Goal: Transaction & Acquisition: Book appointment/travel/reservation

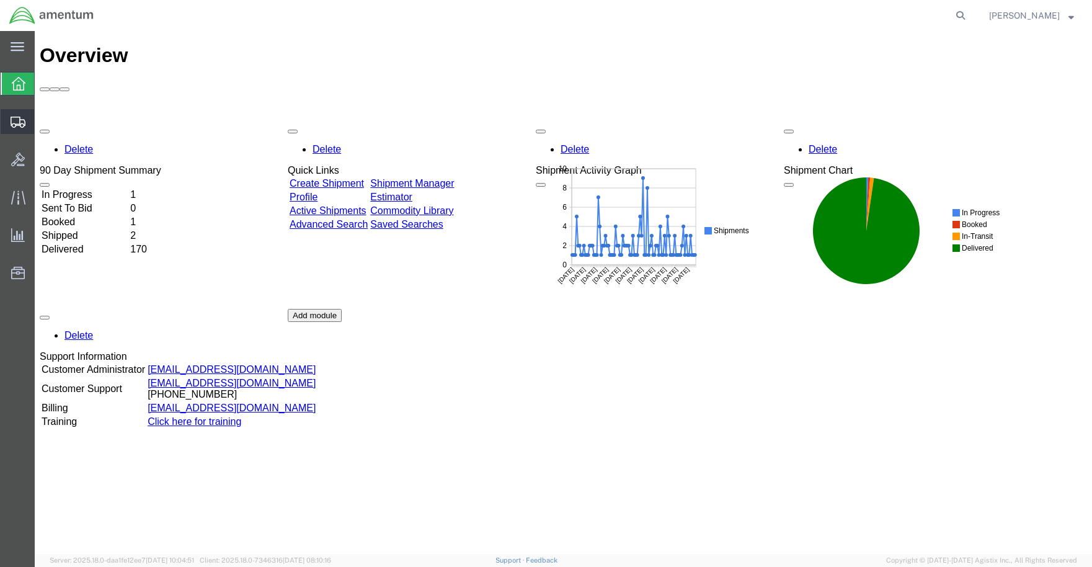
click at [43, 123] on span "Shipments" at bounding box center [38, 121] width 9 height 25
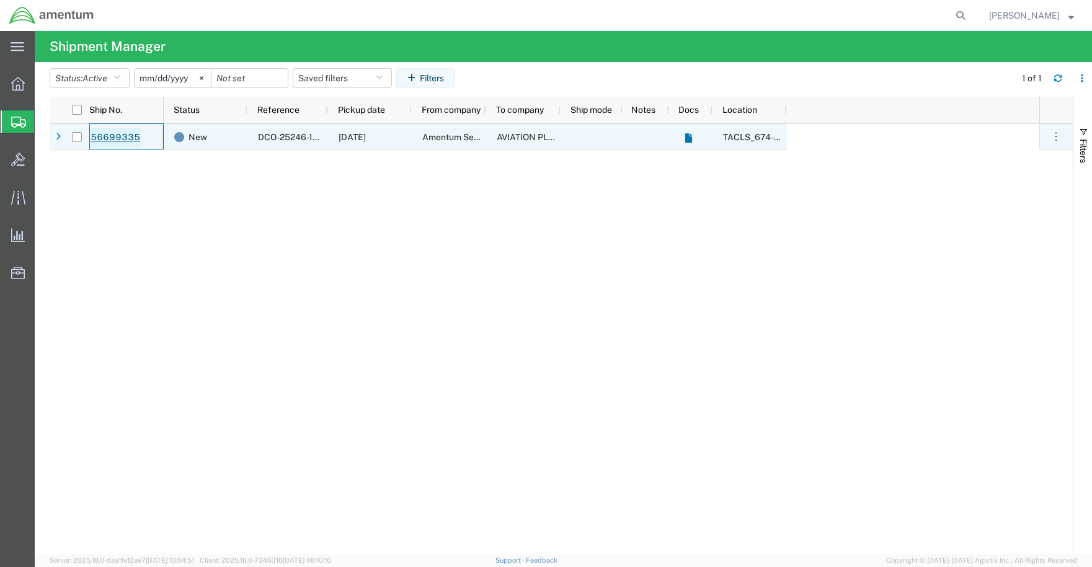
click at [125, 133] on link "56699335" at bounding box center [115, 138] width 51 height 20
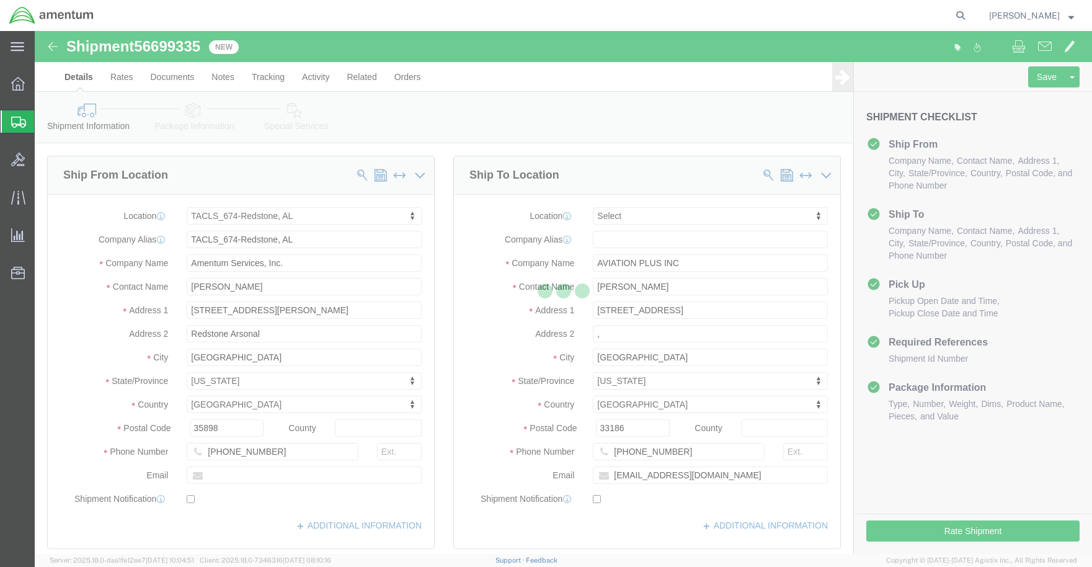
select select "42736"
select select
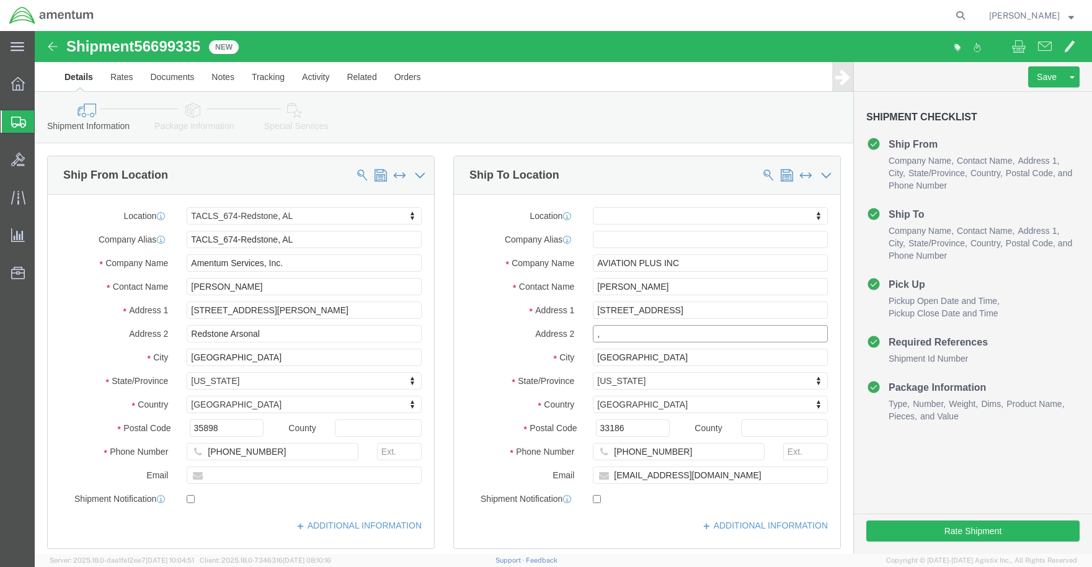
click input ","
click div "Location My Profile Location 1002-4122-6 1006-5256-0 1026-8910-0 1281-0560-3 13…"
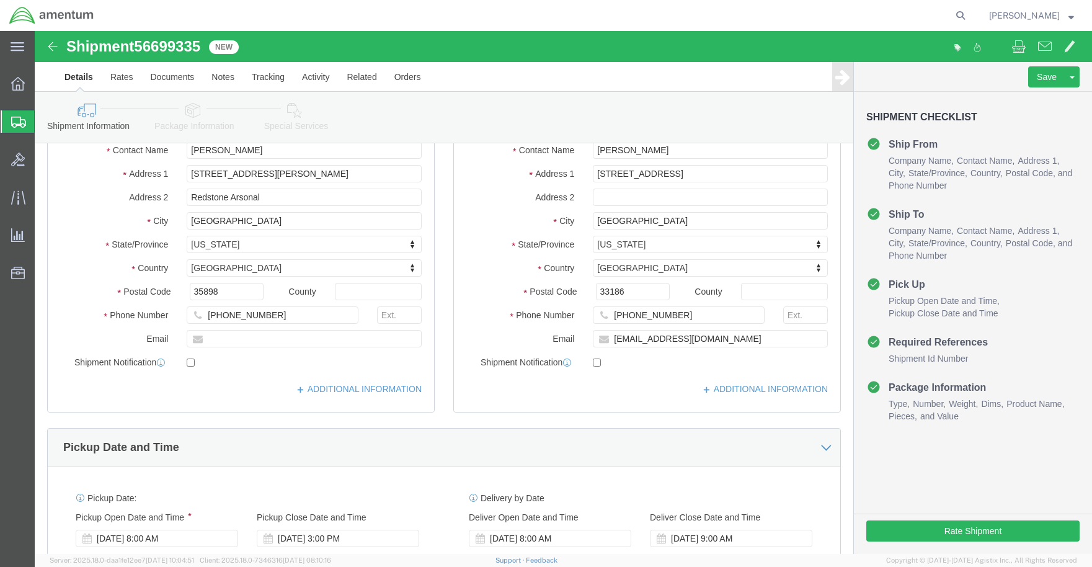
scroll to position [144, 0]
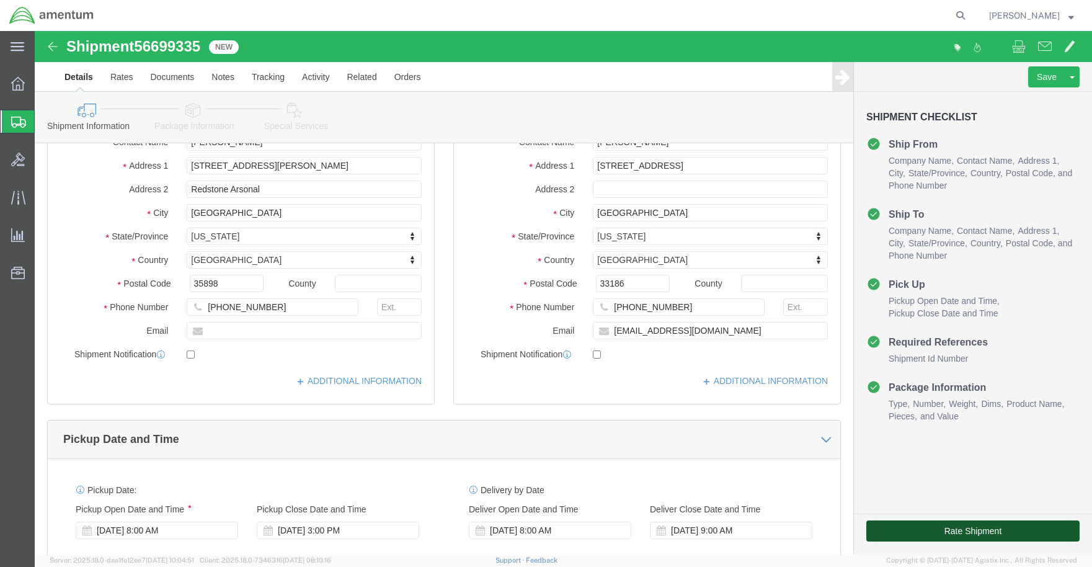
click button "Rate Shipment"
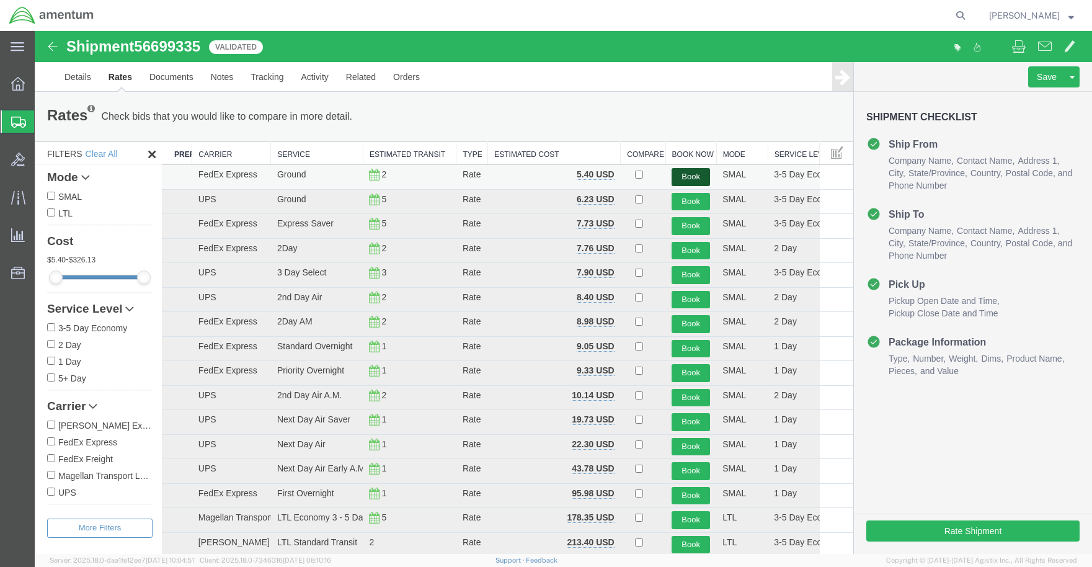
click at [689, 175] on button "Book" at bounding box center [690, 177] width 38 height 18
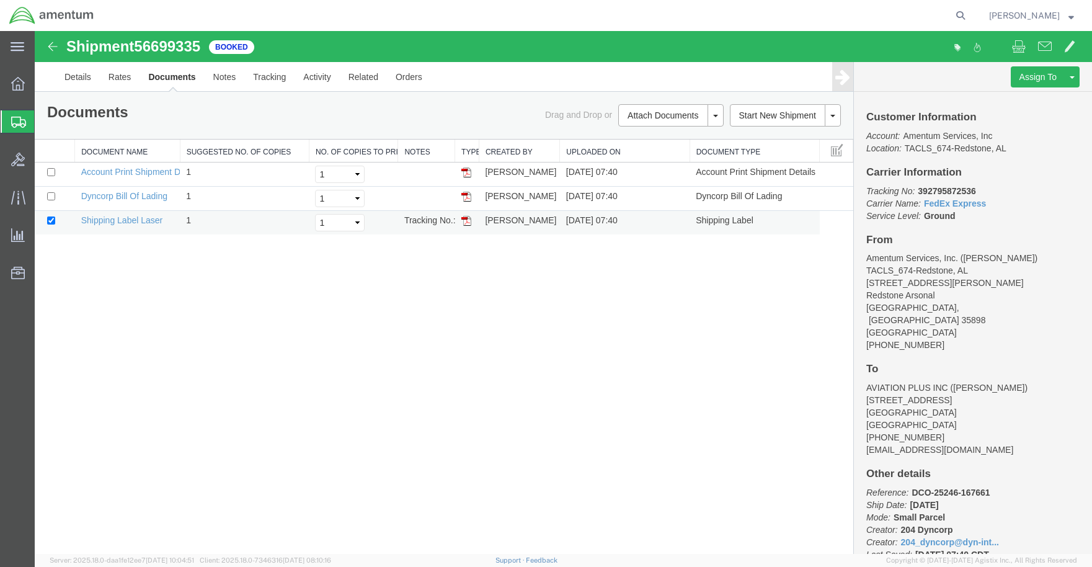
click at [467, 221] on img at bounding box center [466, 221] width 10 height 10
click at [20, 120] on icon at bounding box center [18, 122] width 15 height 11
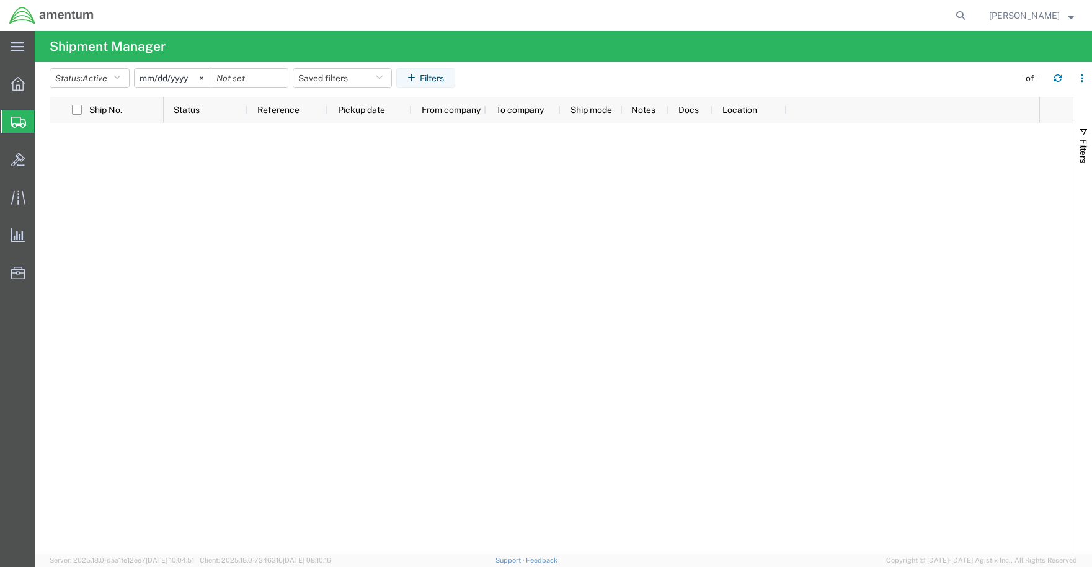
click at [16, 123] on icon at bounding box center [18, 122] width 15 height 11
click at [0, 0] on span "Shipment Manager" at bounding box center [0, 0] width 0 height 0
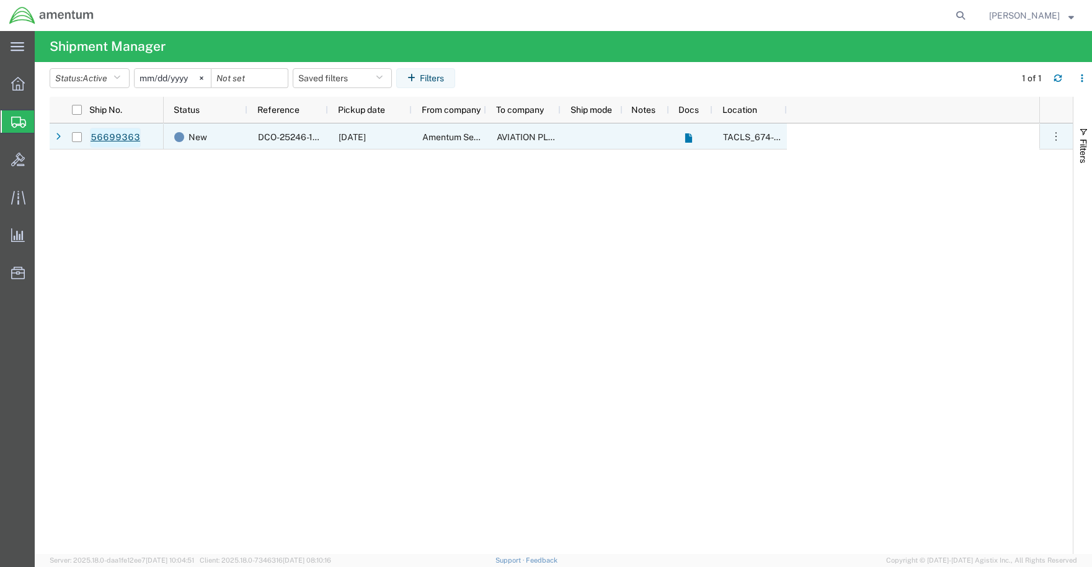
click at [106, 132] on link "56699363" at bounding box center [115, 138] width 51 height 20
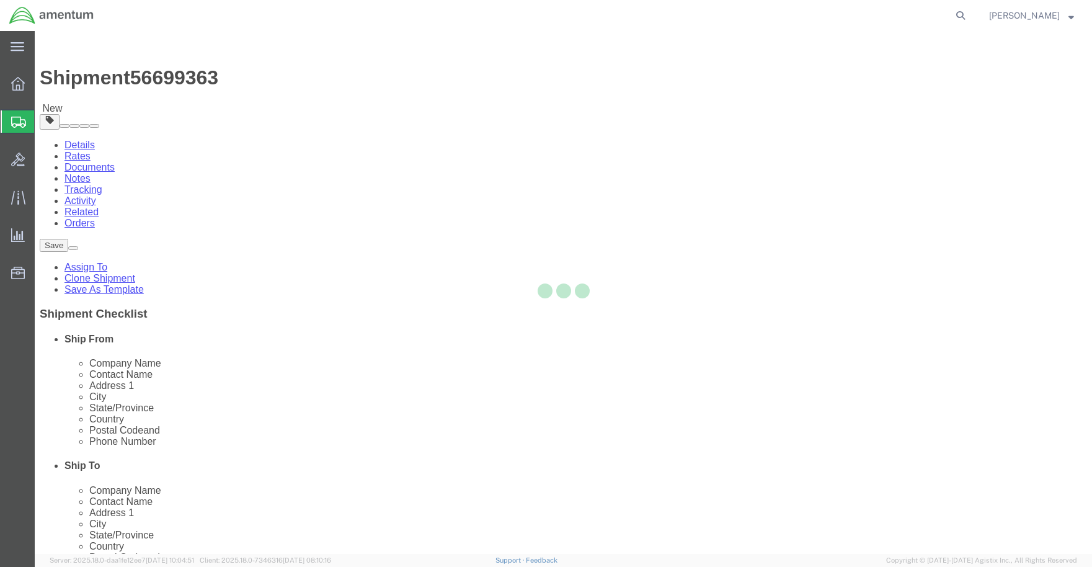
select select "42736"
select select
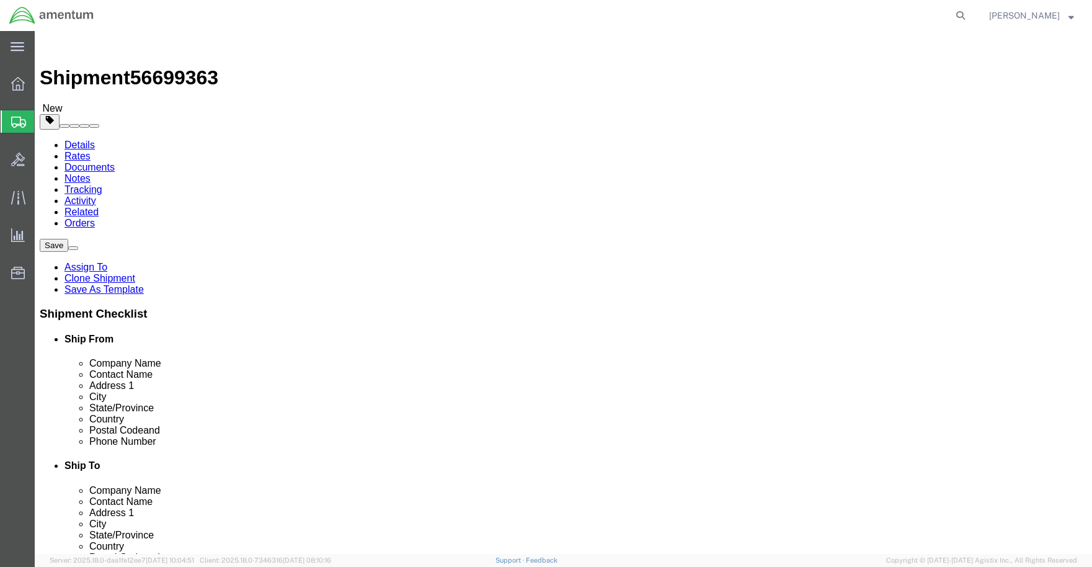
click input ","
click button "Rate Shipment"
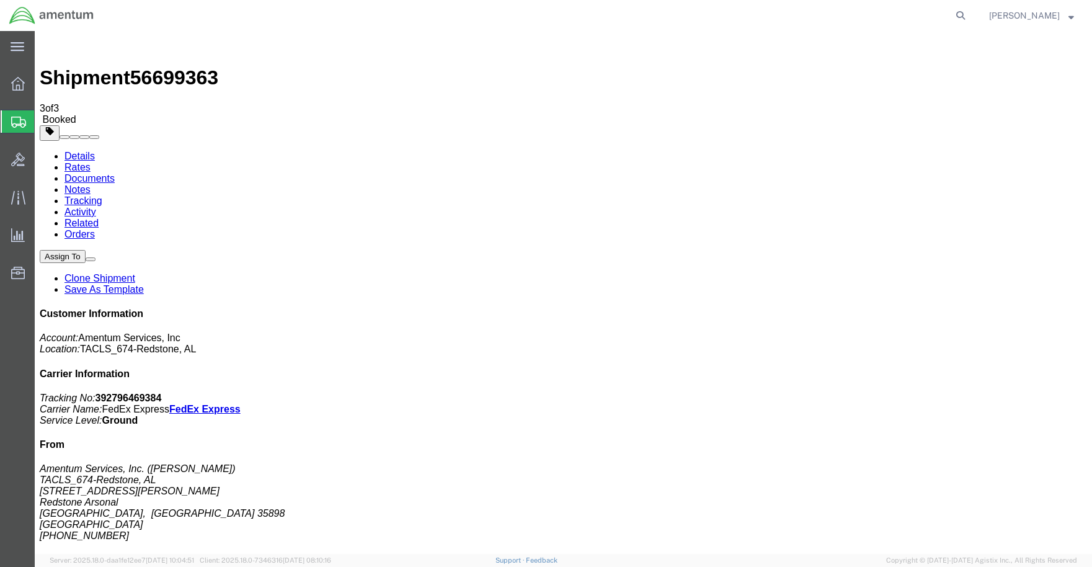
drag, startPoint x: 14, startPoint y: 119, endPoint x: 29, endPoint y: 26, distance: 94.3
click at [14, 119] on icon at bounding box center [18, 122] width 15 height 11
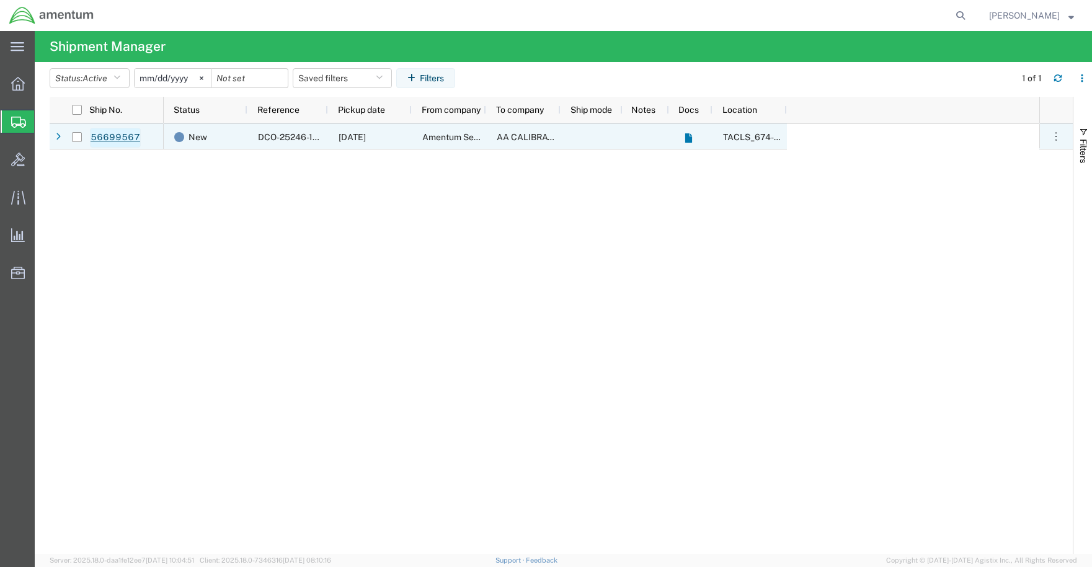
click at [122, 137] on link "56699567" at bounding box center [115, 138] width 51 height 20
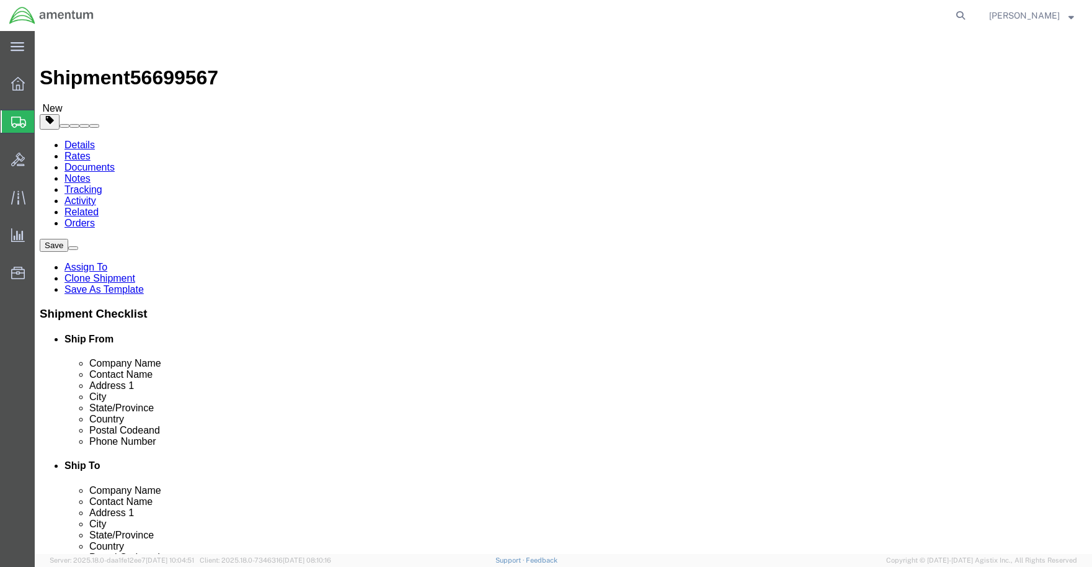
select select "42736"
select select
click input ","
click button "Rate Shipment"
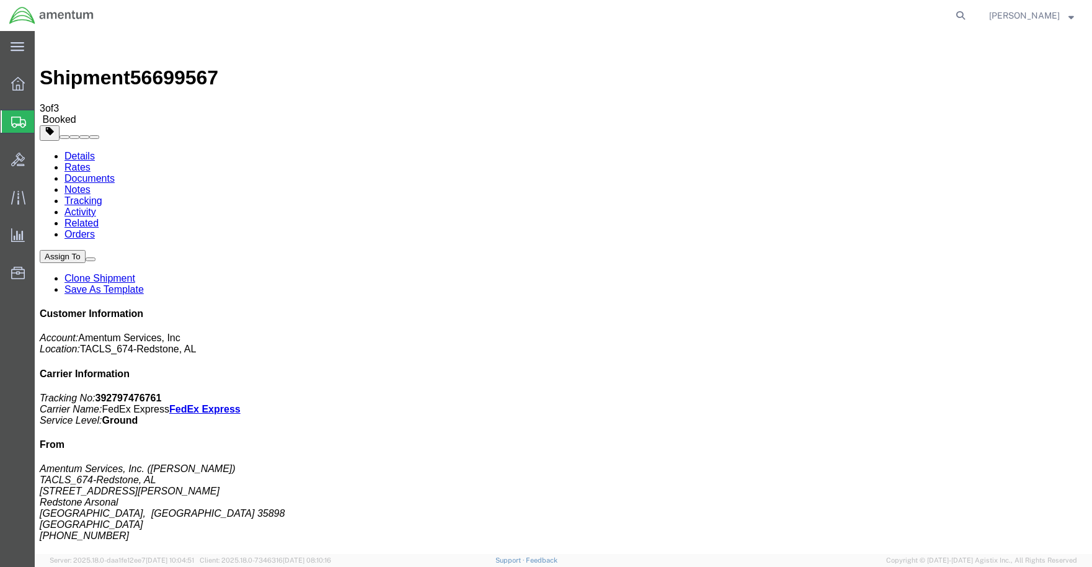
click at [24, 89] on icon at bounding box center [18, 84] width 14 height 14
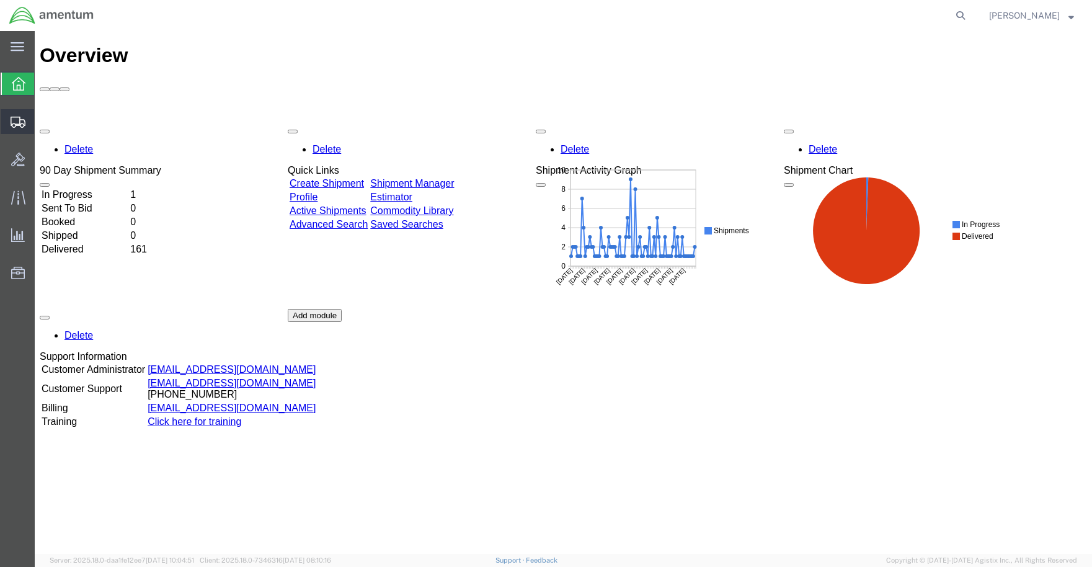
click at [19, 113] on div at bounding box center [18, 121] width 35 height 25
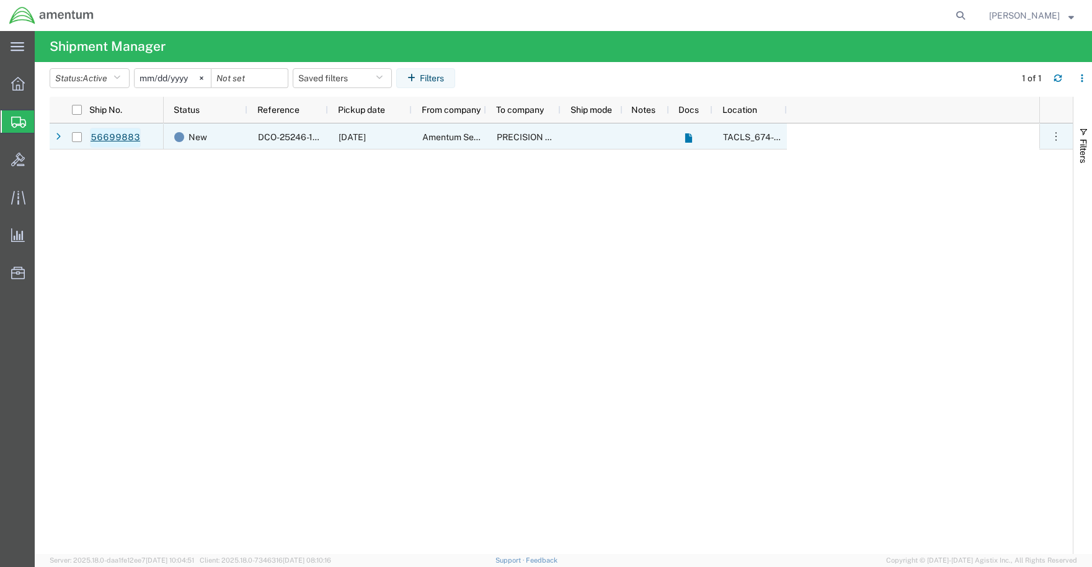
click at [118, 138] on link "56699883" at bounding box center [115, 138] width 51 height 20
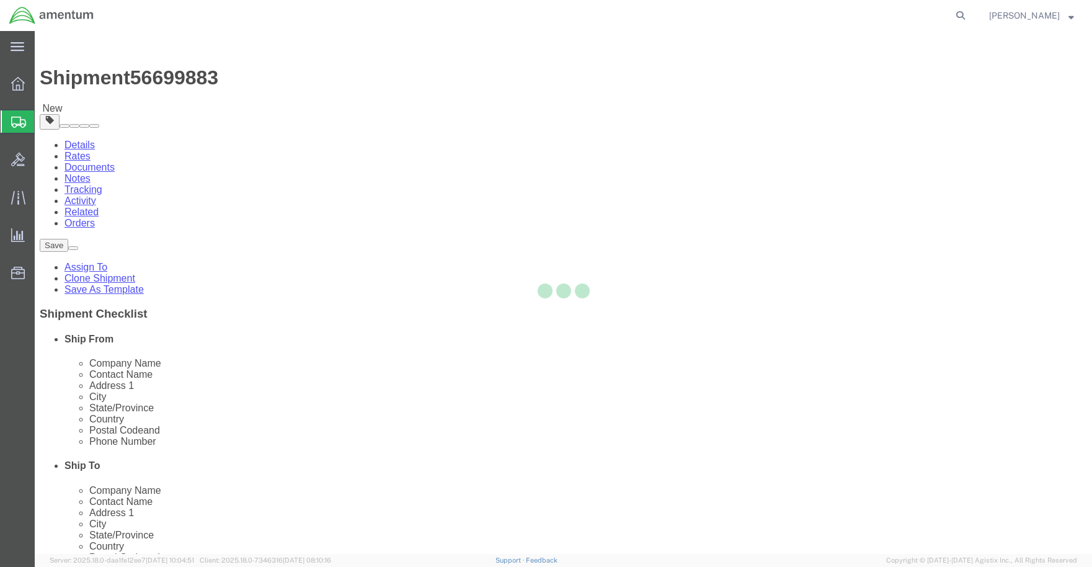
select select "42736"
select select
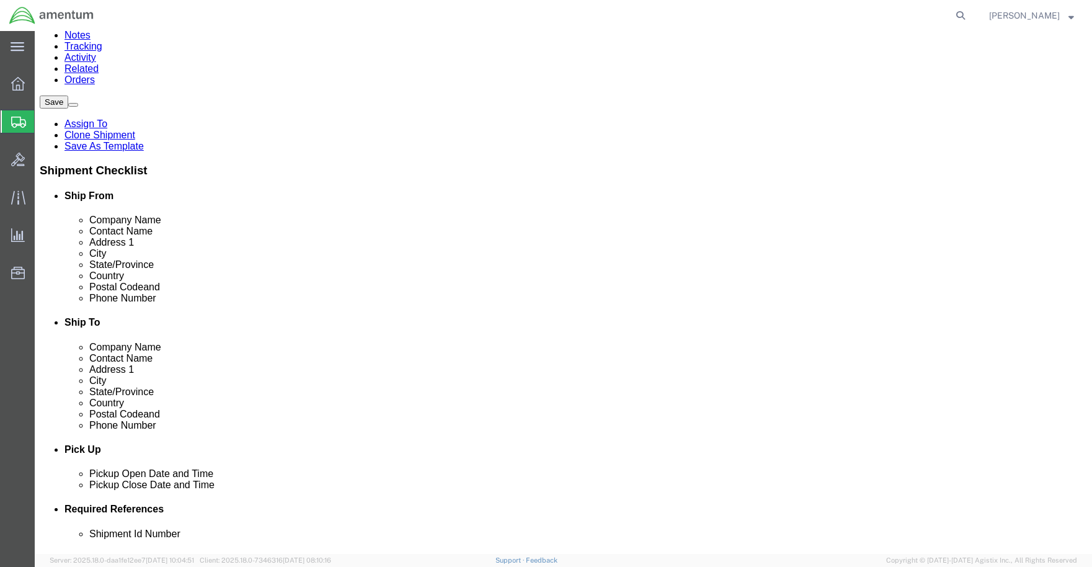
scroll to position [144, 0]
click input "404.767.5800"
click input "404.767-5800"
type input "[PHONE_NUMBER]"
click label
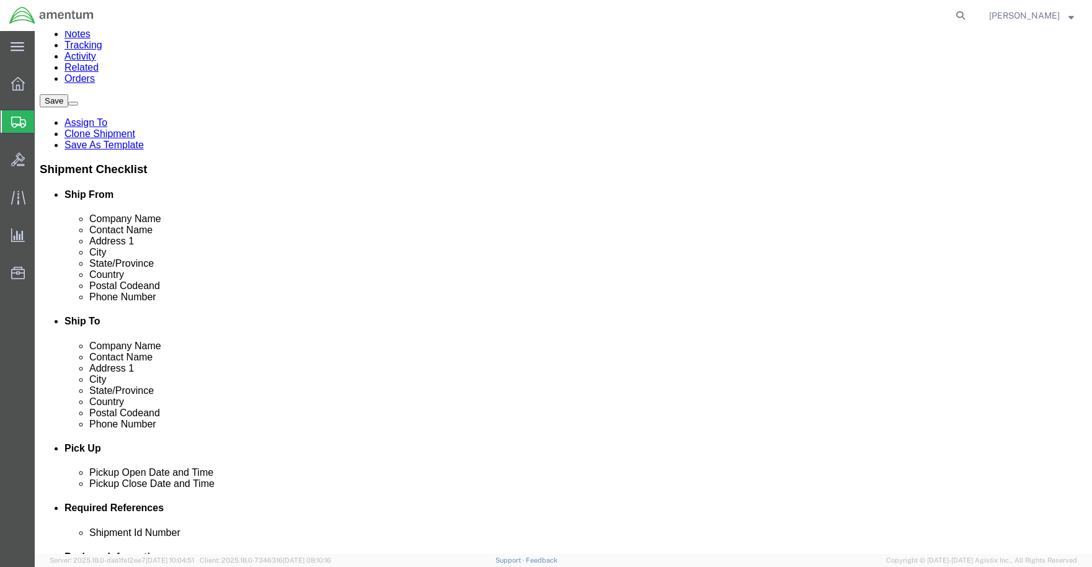
click input "checkbox"
checkbox input "false"
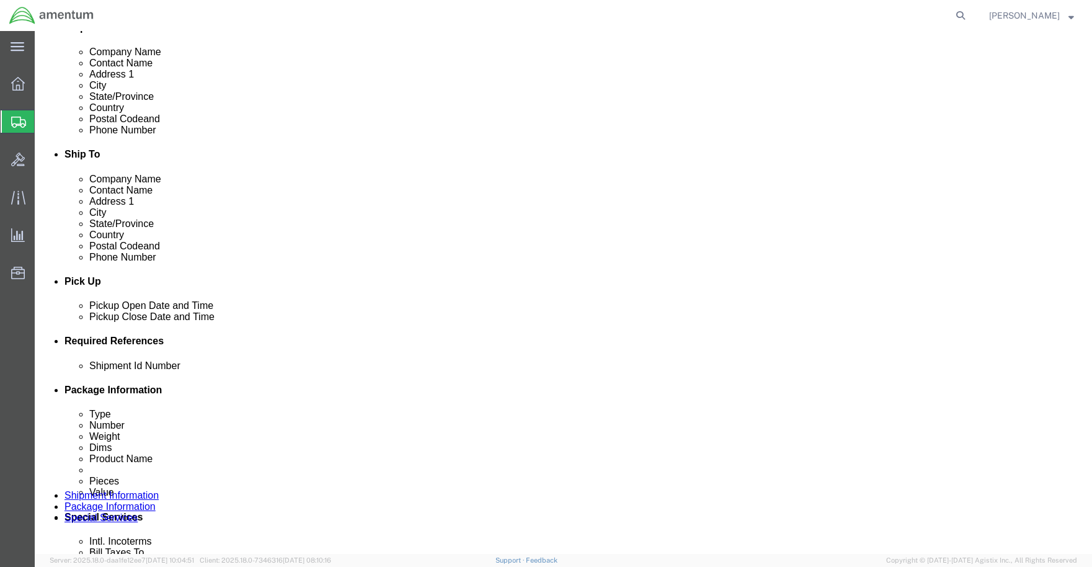
scroll to position [352, 0]
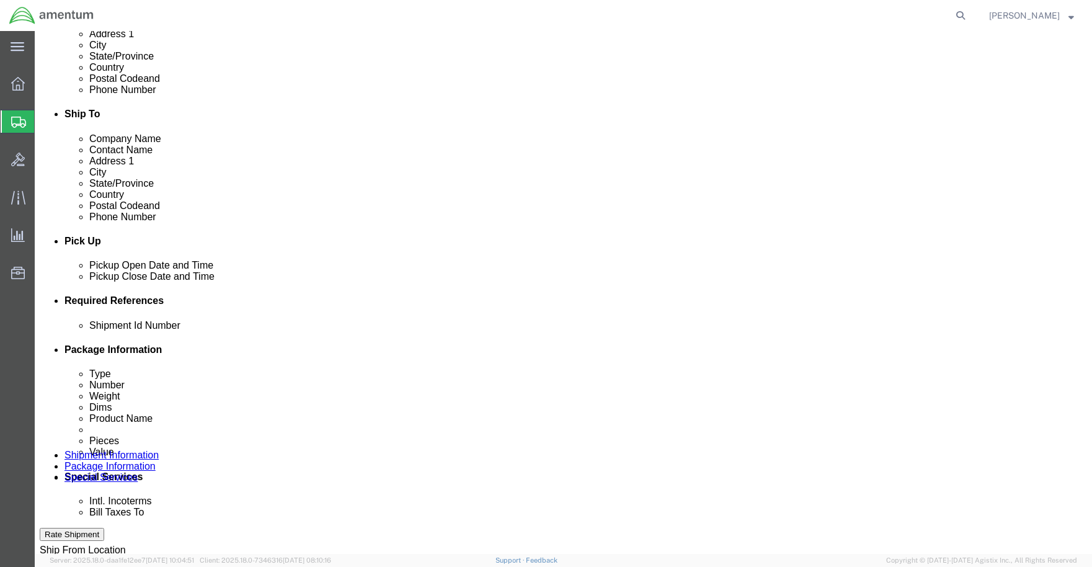
click button "Rate Shipment"
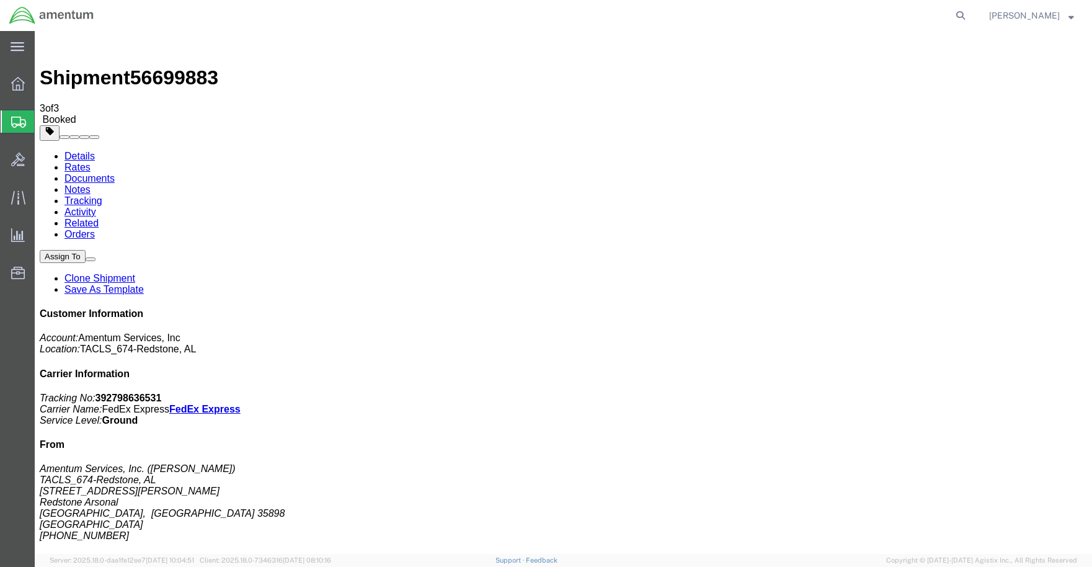
click at [18, 115] on svg-icon at bounding box center [18, 121] width 15 height 12
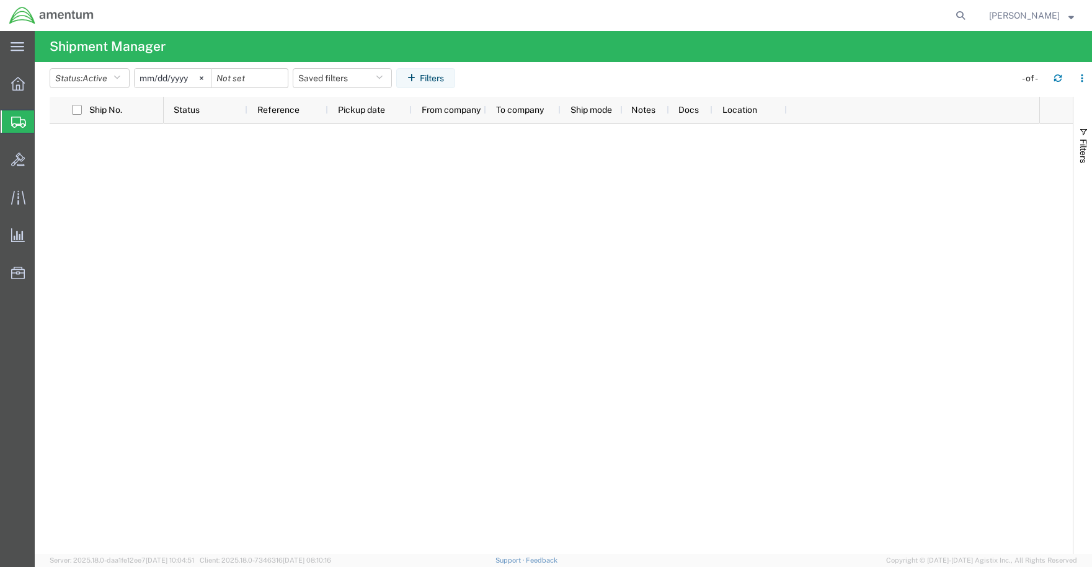
click at [0, 0] on span "Create Shipment" at bounding box center [0, 0] width 0 height 0
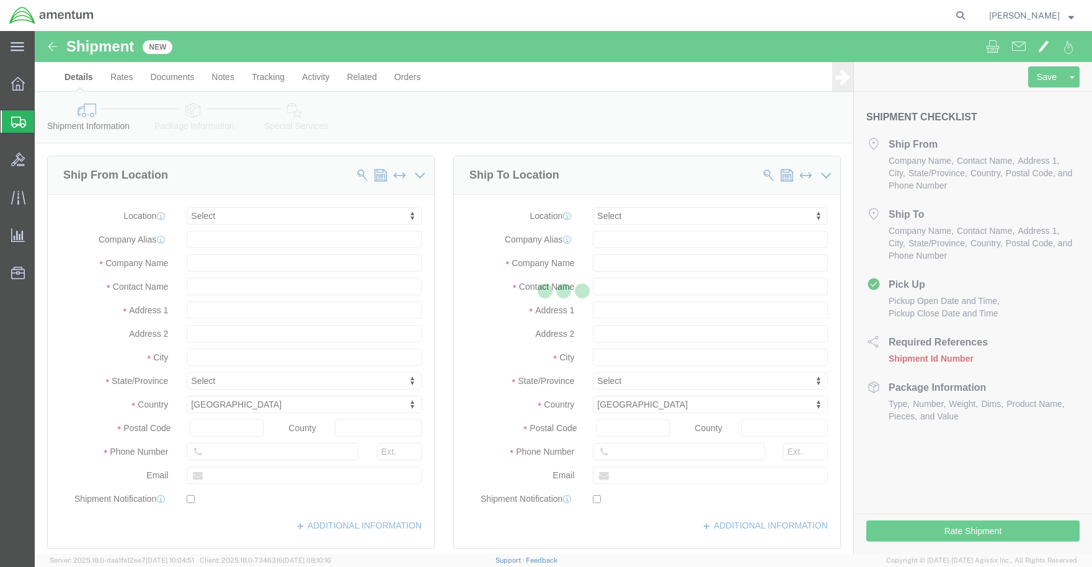
select select
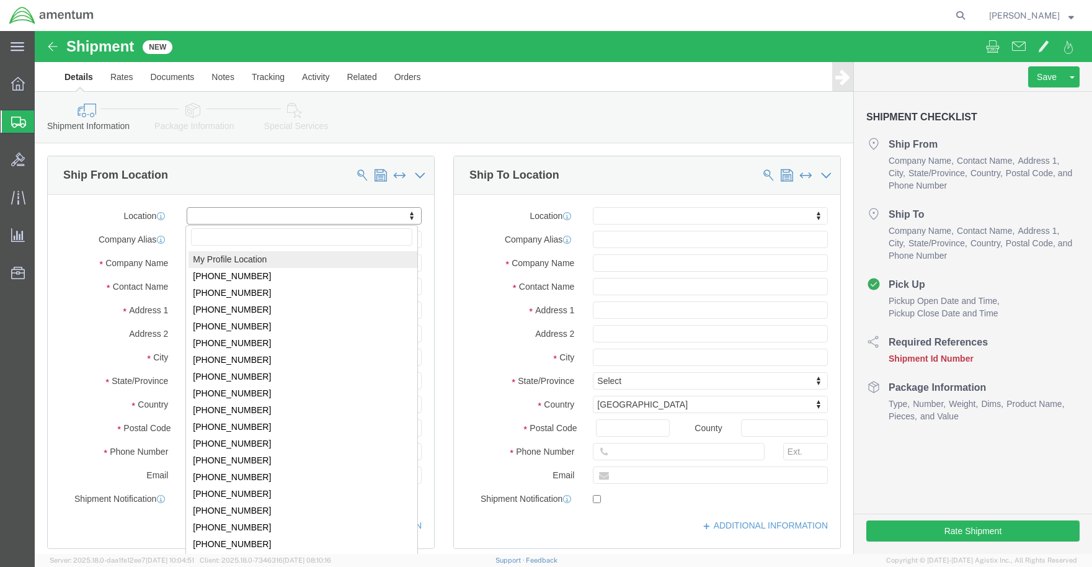
select select "MYPROFILE"
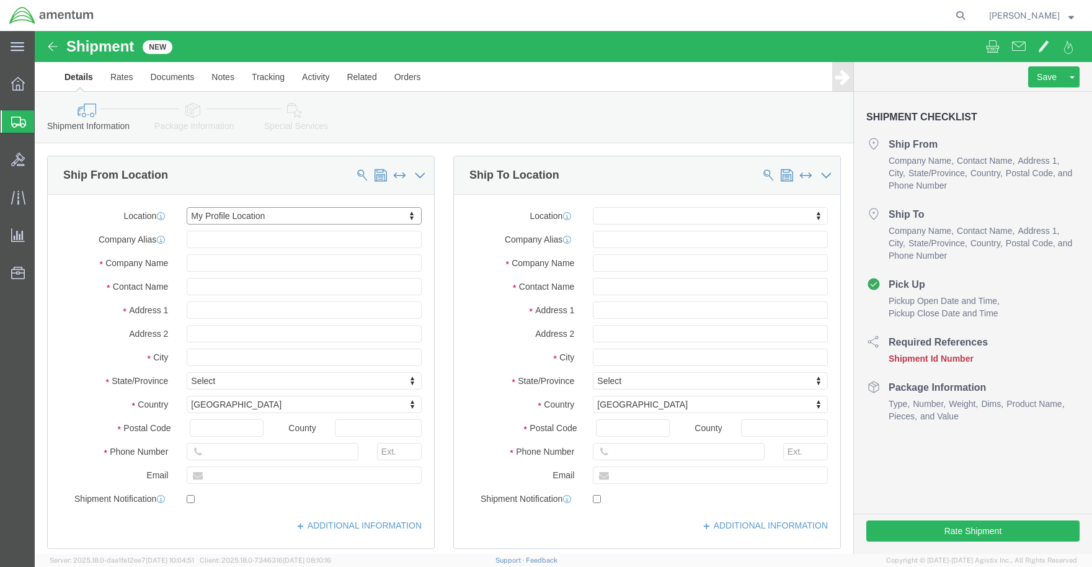
select select "AL"
click input "text"
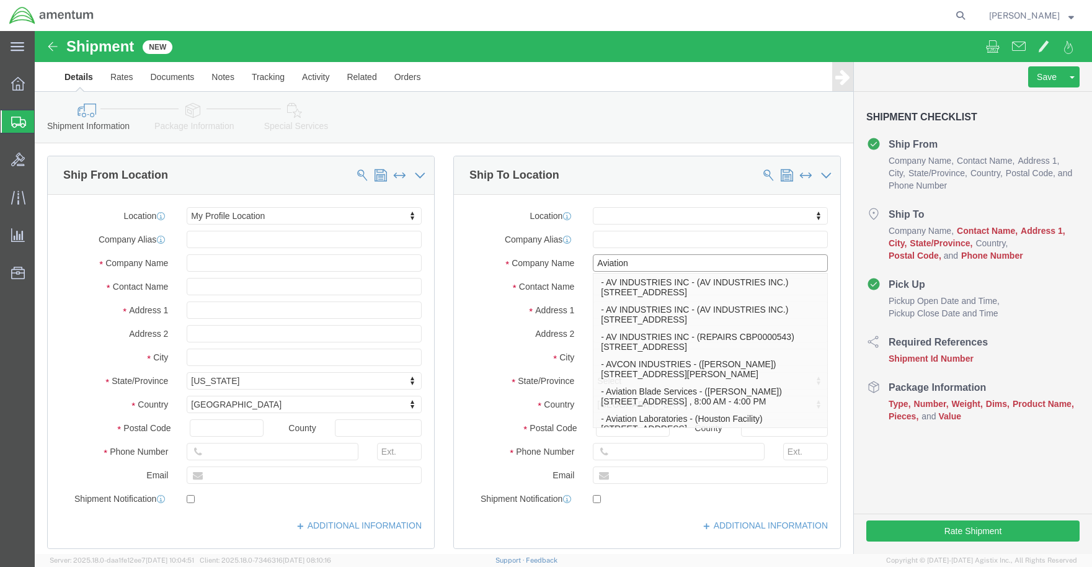
type input "Aviation L"
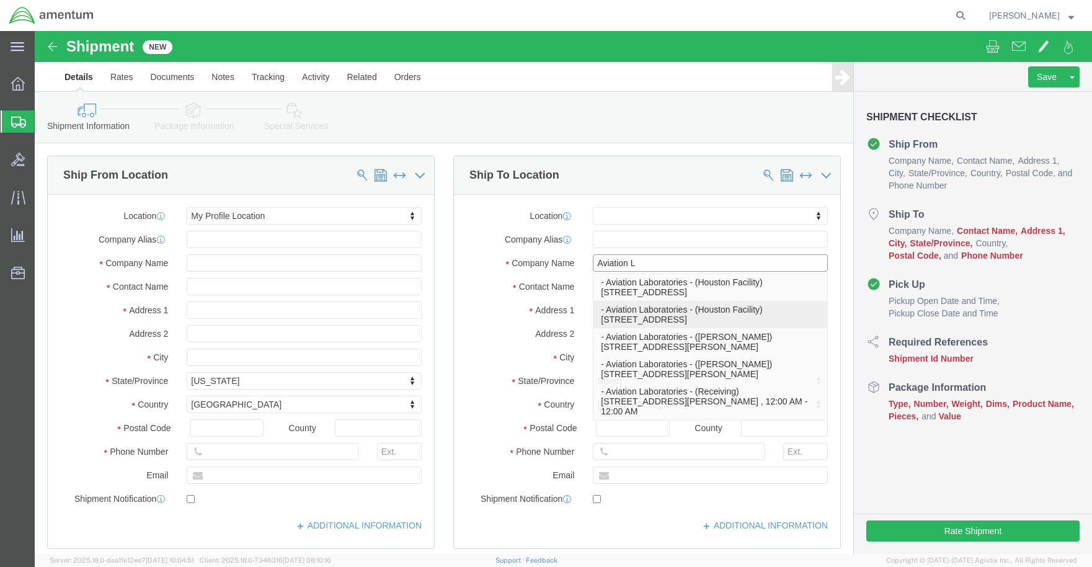
click p "- Aviation Laboratories - ([GEOGRAPHIC_DATA]) [STREET_ADDRESS]"
select select "[GEOGRAPHIC_DATA]"
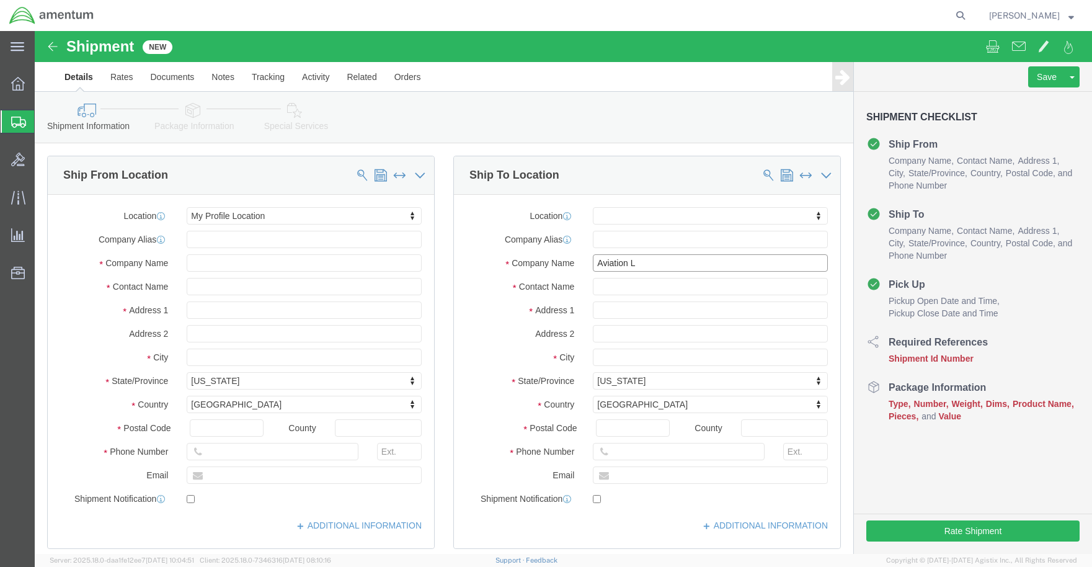
type input "Aviation Laboratories"
click icon
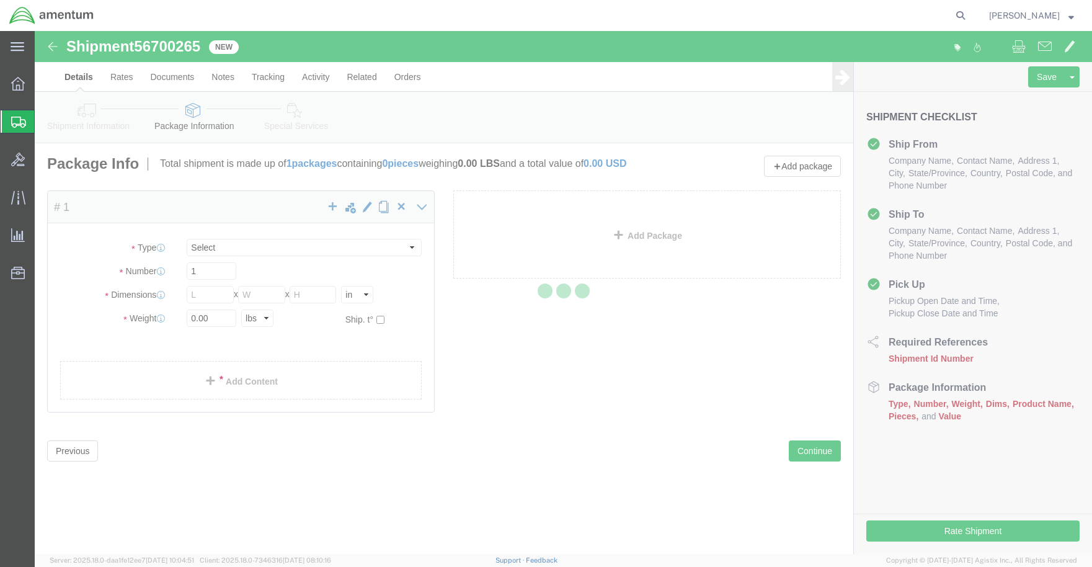
select select "CBOX"
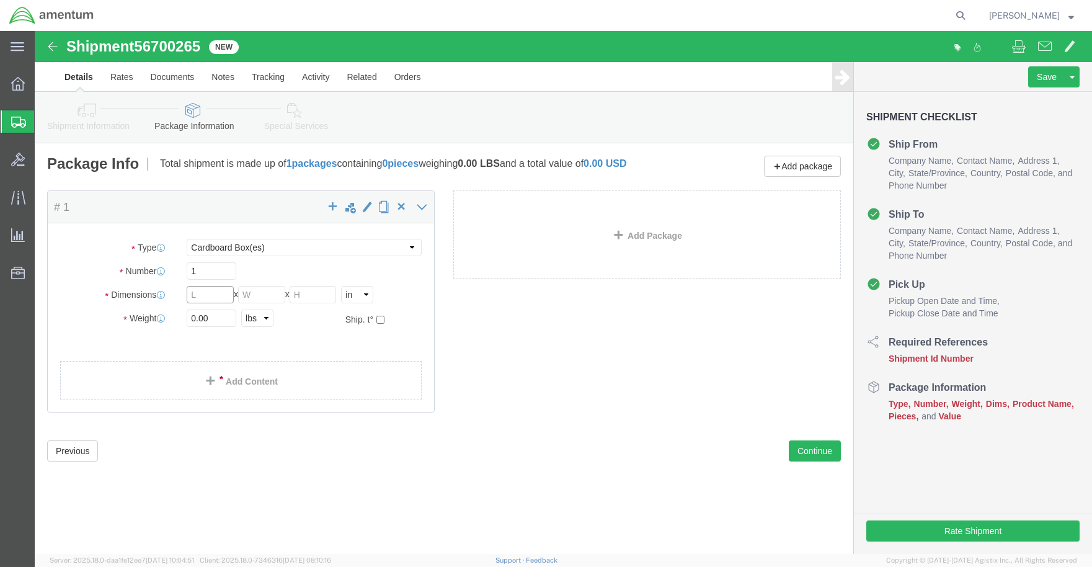
click input "text"
type input "12"
click input "text"
type input "10"
click input "text"
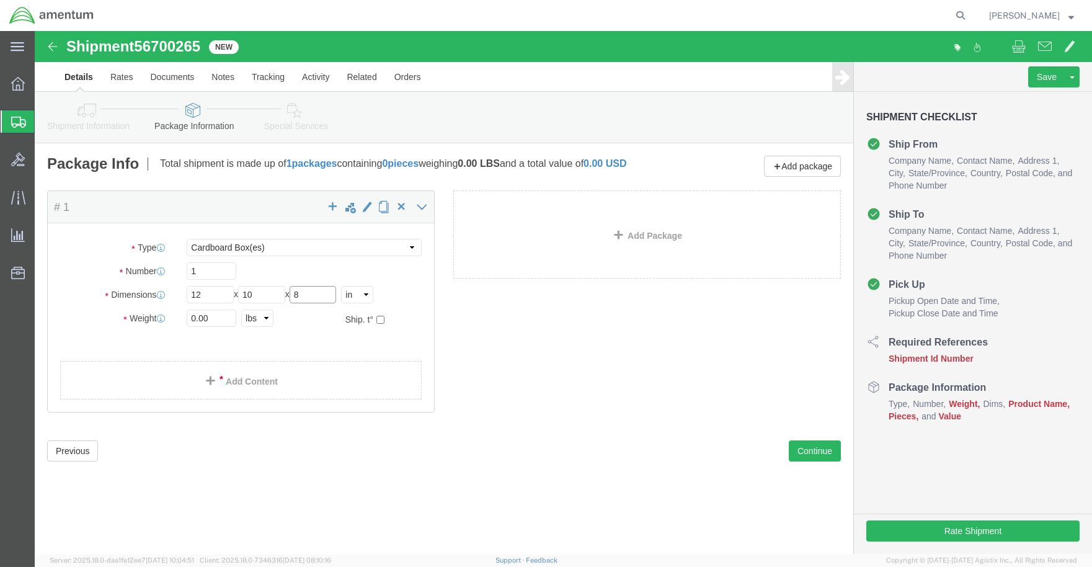
type input "8"
drag, startPoint x: 196, startPoint y: 293, endPoint x: 140, endPoint y: 308, distance: 57.7
click div "Package Type Select BCK Boxes Bale(s) Basket(s) Bolt(s) Bottle(s) Buckets Bulk …"
type input "4"
click ul
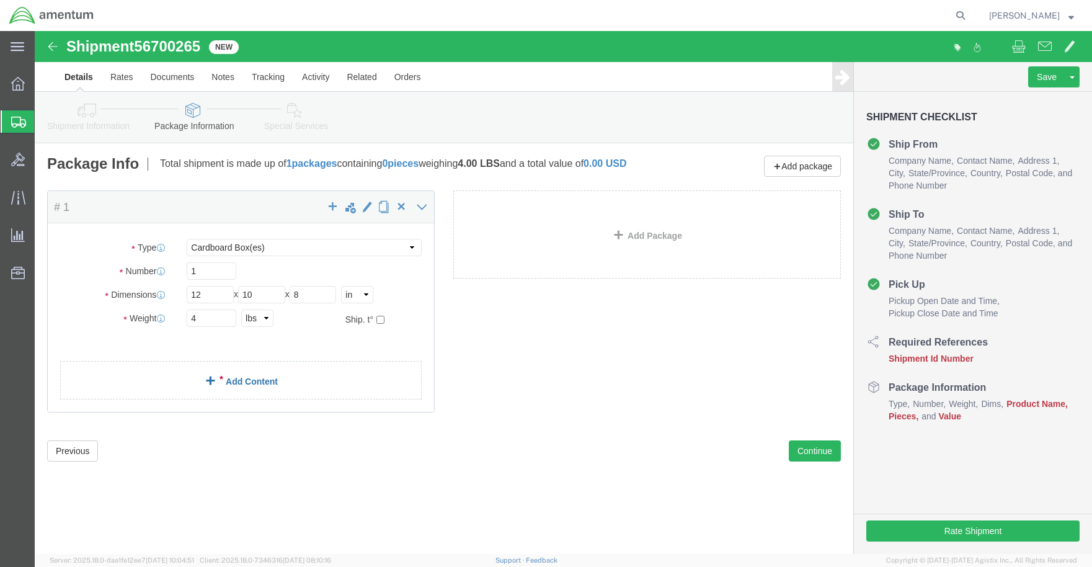
click span
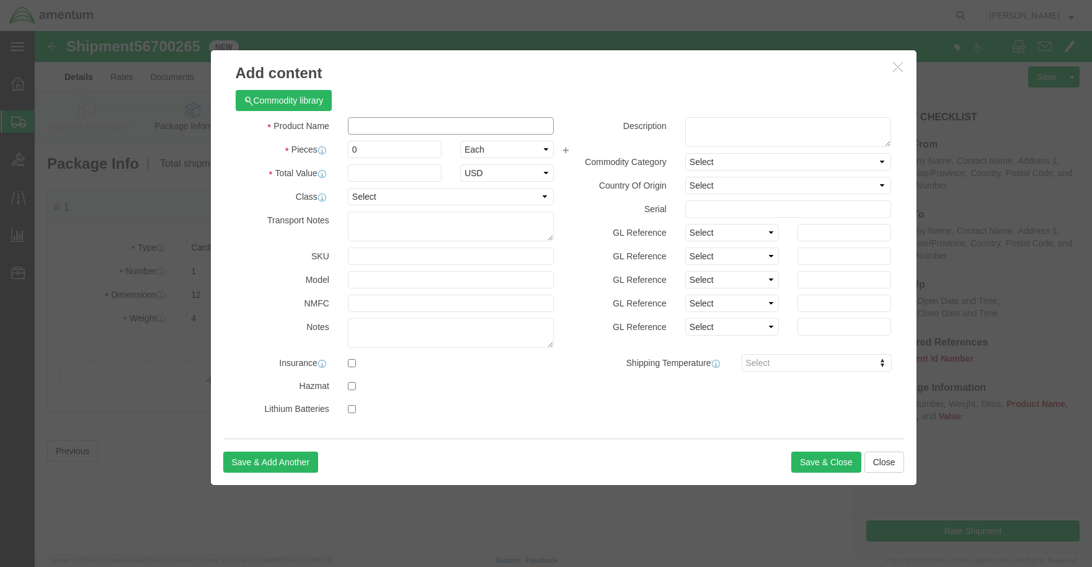
click input "text"
type input "Hydraulic Oil Samples"
click input "0"
type input "2"
click input "text"
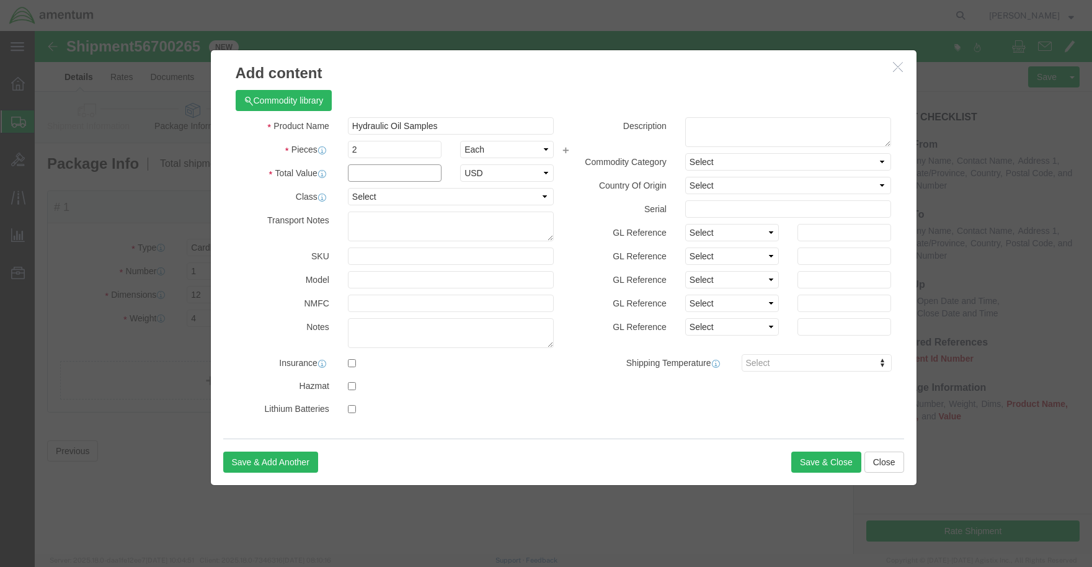
type input "300"
click button "Save & Close"
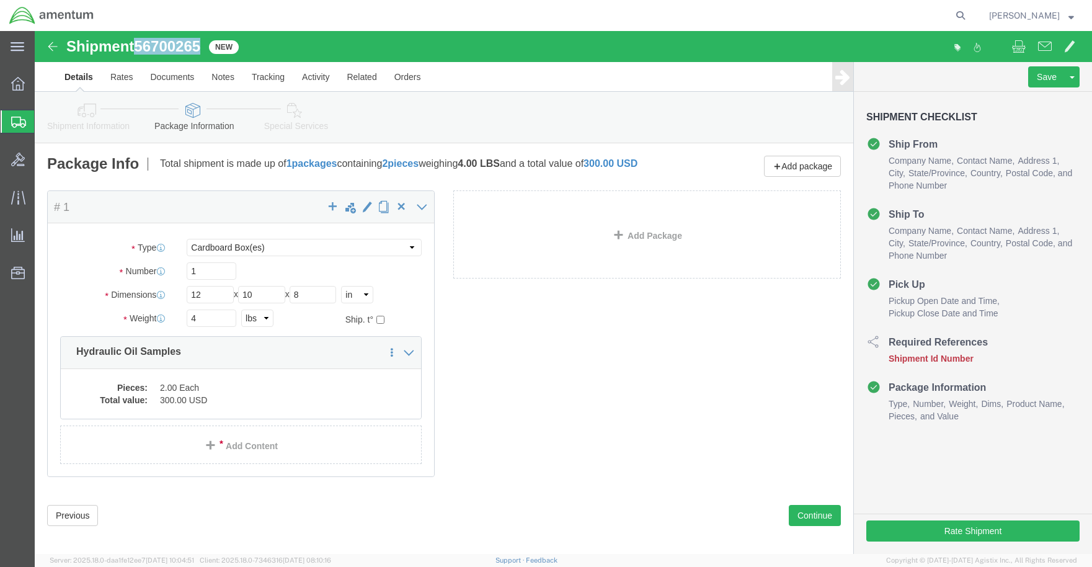
drag, startPoint x: 167, startPoint y: 18, endPoint x: 105, endPoint y: 20, distance: 62.7
click span "56700265"
copy span "56700265"
click icon
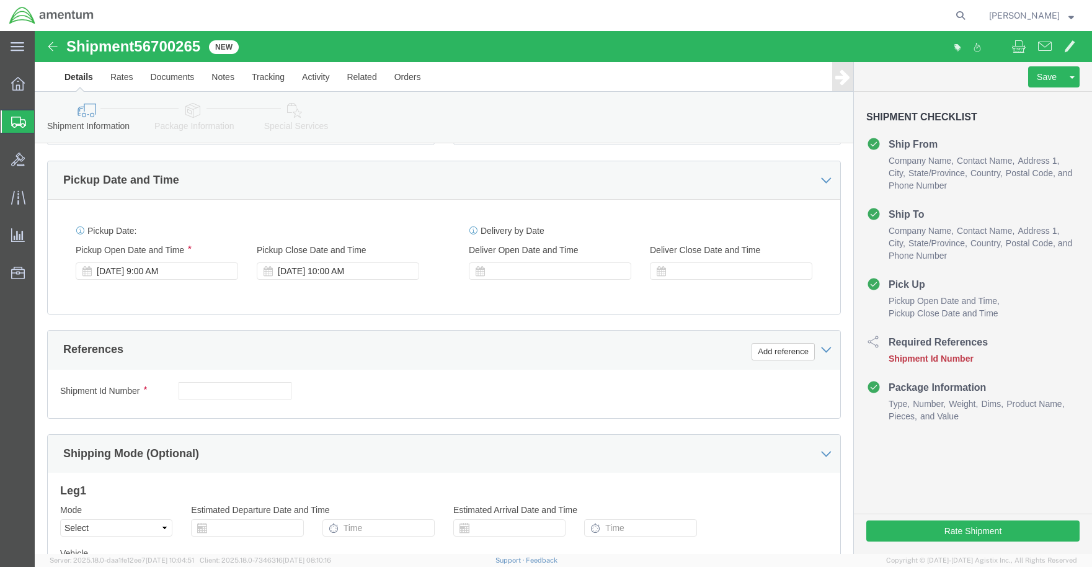
scroll to position [434, 0]
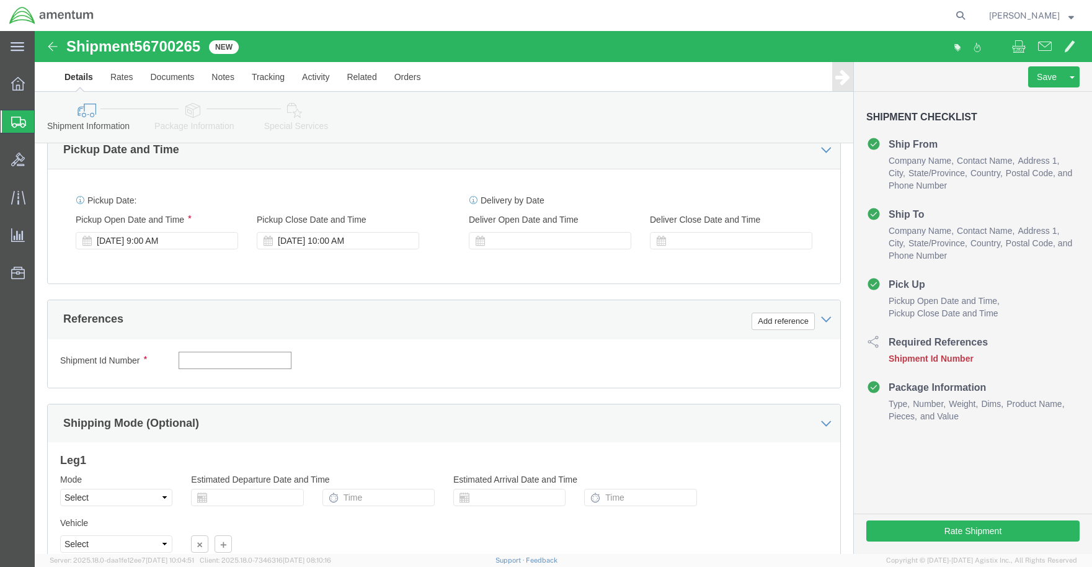
click input "text"
paste input "56700265"
type input "56700265"
click div "Shipment Id Number 56700265 Select Account Type Activity ID Airline Appointment…"
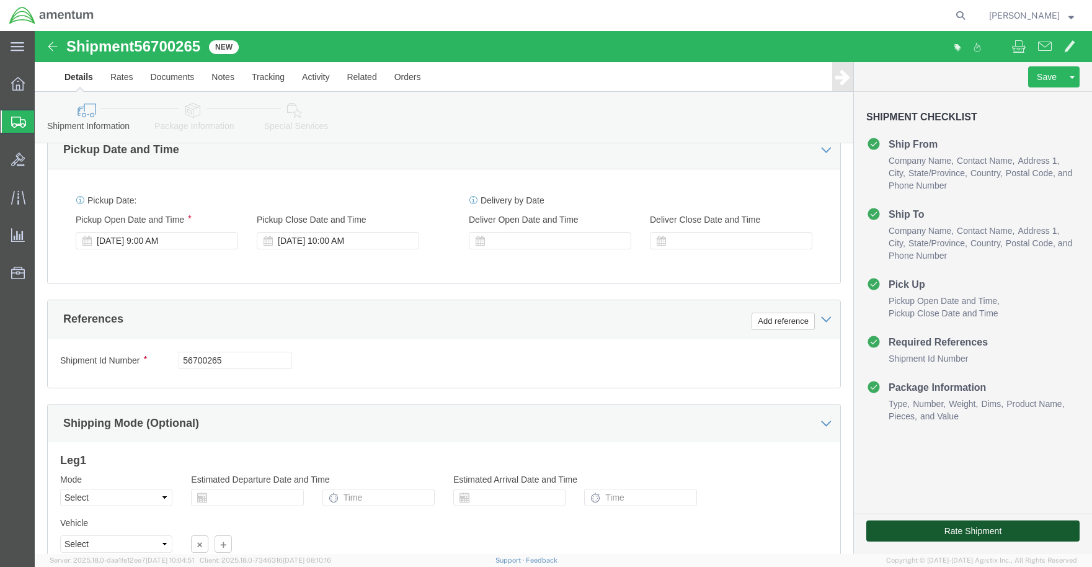
click button "Rate Shipment"
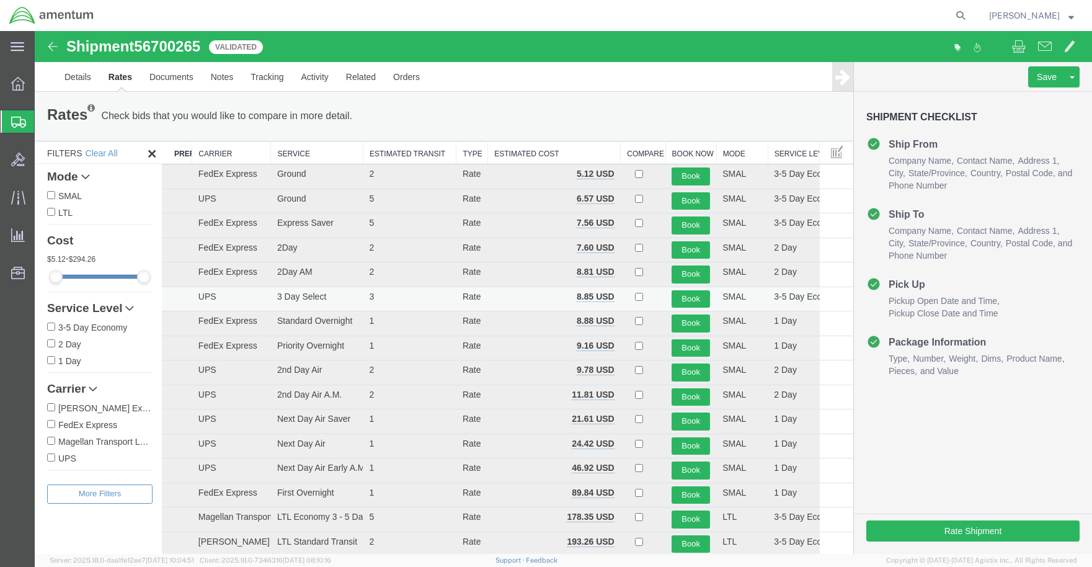
scroll to position [0, 0]
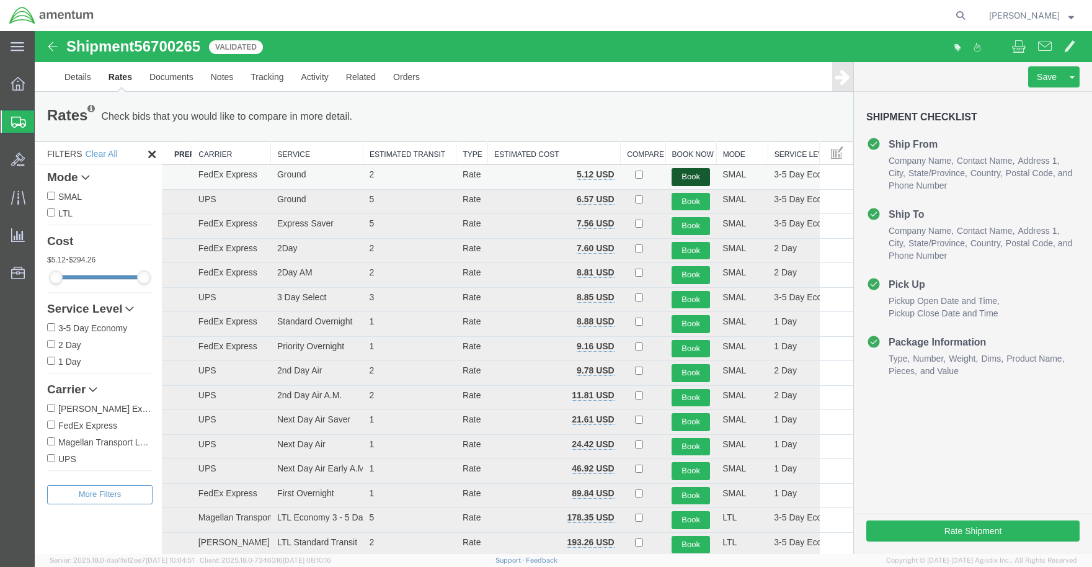
click at [680, 180] on button "Book" at bounding box center [690, 177] width 38 height 18
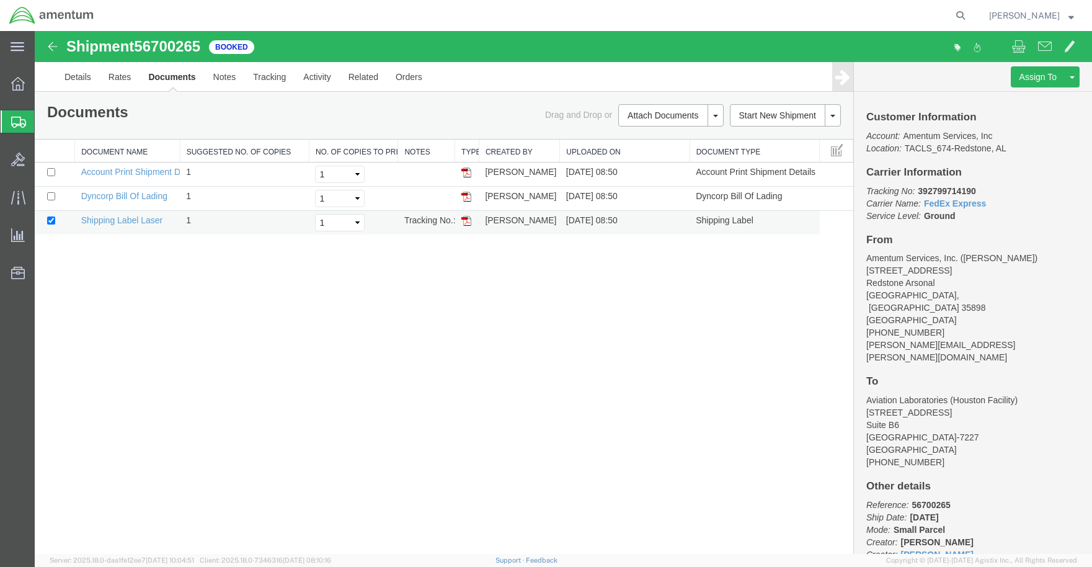
click at [466, 219] on img at bounding box center [466, 221] width 10 height 10
click at [494, 173] on td "[PERSON_NAME]" at bounding box center [519, 174] width 81 height 24
click at [466, 172] on img at bounding box center [466, 172] width 10 height 10
click at [466, 196] on img at bounding box center [466, 197] width 10 height 10
click at [19, 123] on icon at bounding box center [18, 122] width 15 height 11
